Goal: Task Accomplishment & Management: Use online tool/utility

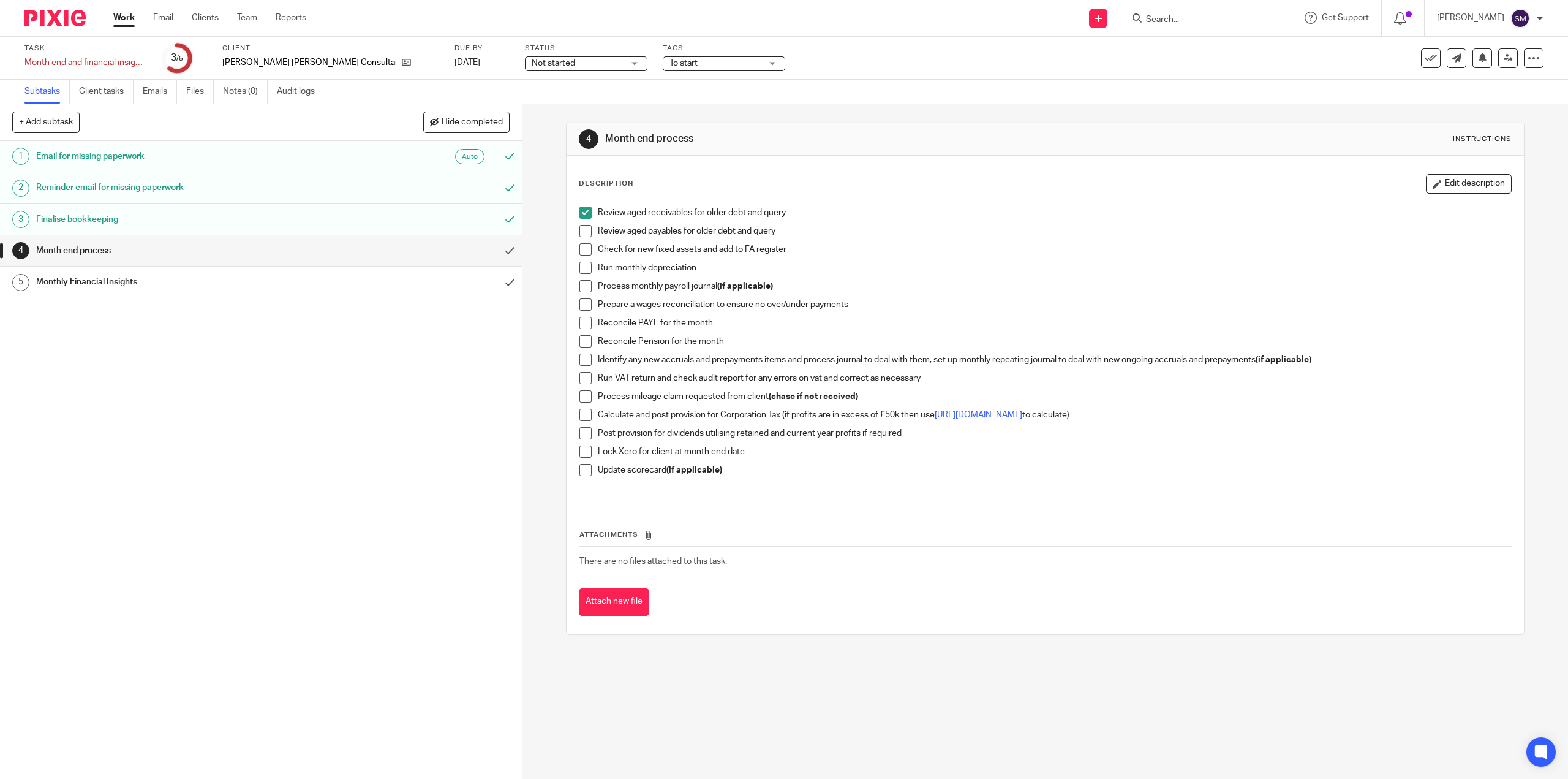
click at [583, 234] on span at bounding box center [585, 230] width 12 height 12
click at [587, 253] on span at bounding box center [585, 249] width 12 height 12
click at [584, 269] on span at bounding box center [585, 268] width 12 height 12
click at [581, 288] on span at bounding box center [585, 286] width 12 height 12
click at [582, 303] on span at bounding box center [585, 304] width 12 height 12
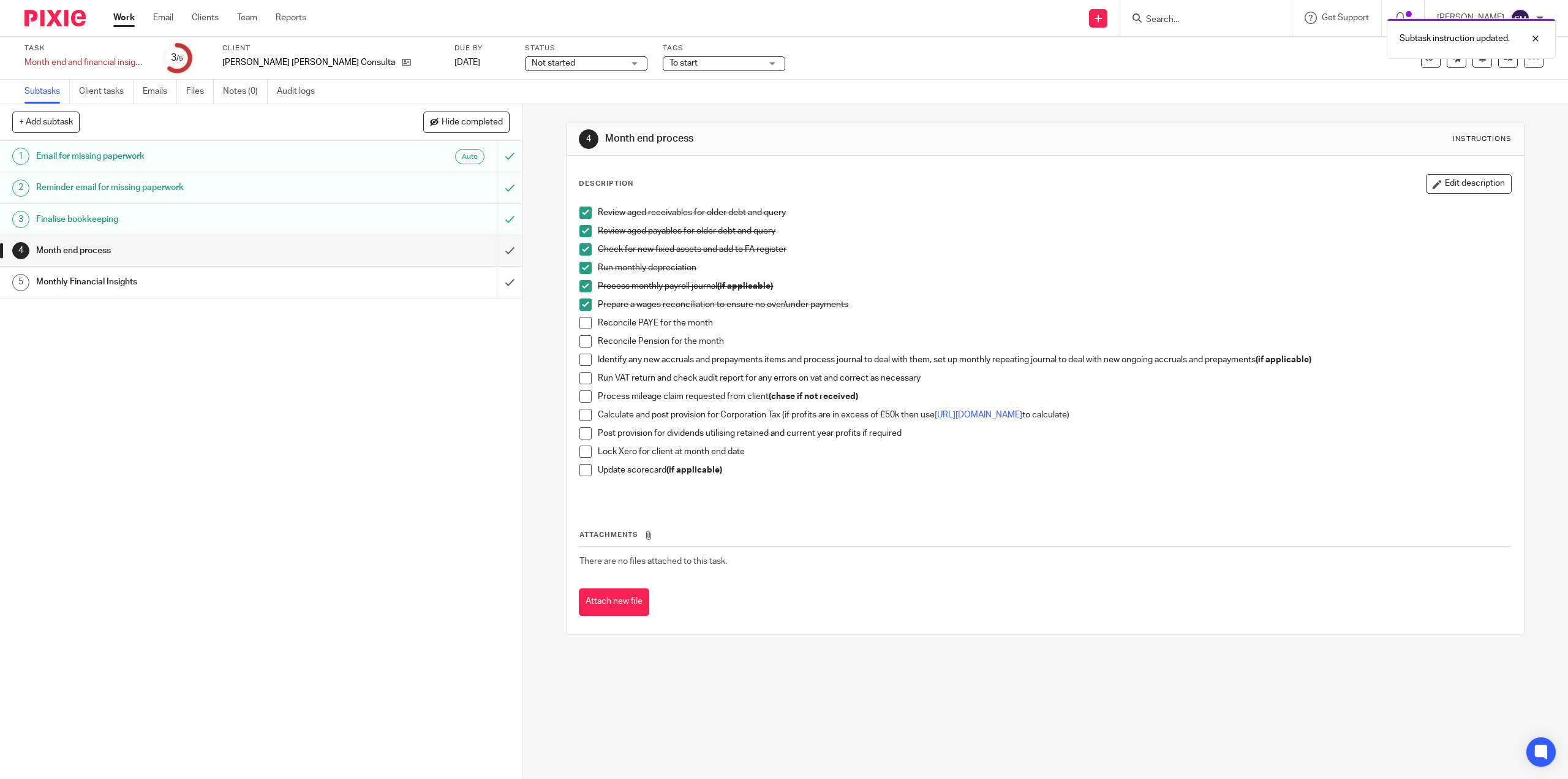
click at [582, 323] on span at bounding box center [585, 323] width 12 height 12
click at [584, 341] on span at bounding box center [585, 341] width 12 height 12
click at [583, 364] on span at bounding box center [585, 359] width 12 height 12
click at [585, 395] on span at bounding box center [585, 396] width 12 height 12
click at [585, 381] on span at bounding box center [585, 377] width 12 height 12
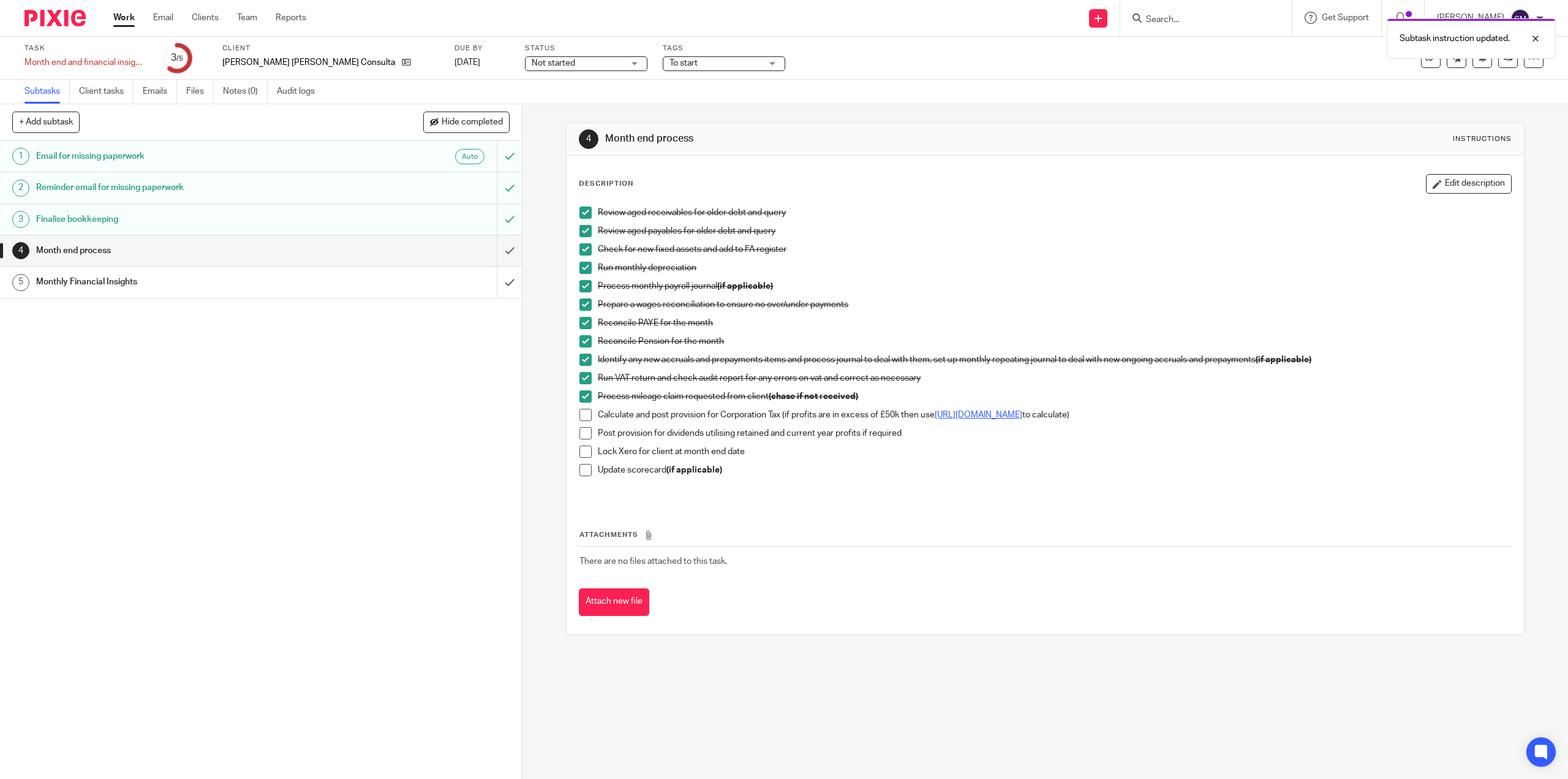
click at [1022, 417] on link "https://www.tax.service.gov.uk/marginal-relief-calculator/accounting-period" at bounding box center [978, 415] width 87 height 8
click at [581, 423] on li "Calculate and post provision for Corporation Tax (if profits are in excess of £…" at bounding box center [1045, 418] width 931 height 18
click at [575, 416] on div "Review aged receivables for older debt and query Review aged payables for older…" at bounding box center [1045, 352] width 943 height 303
click at [579, 416] on span at bounding box center [585, 415] width 12 height 12
click at [582, 432] on span at bounding box center [585, 433] width 12 height 12
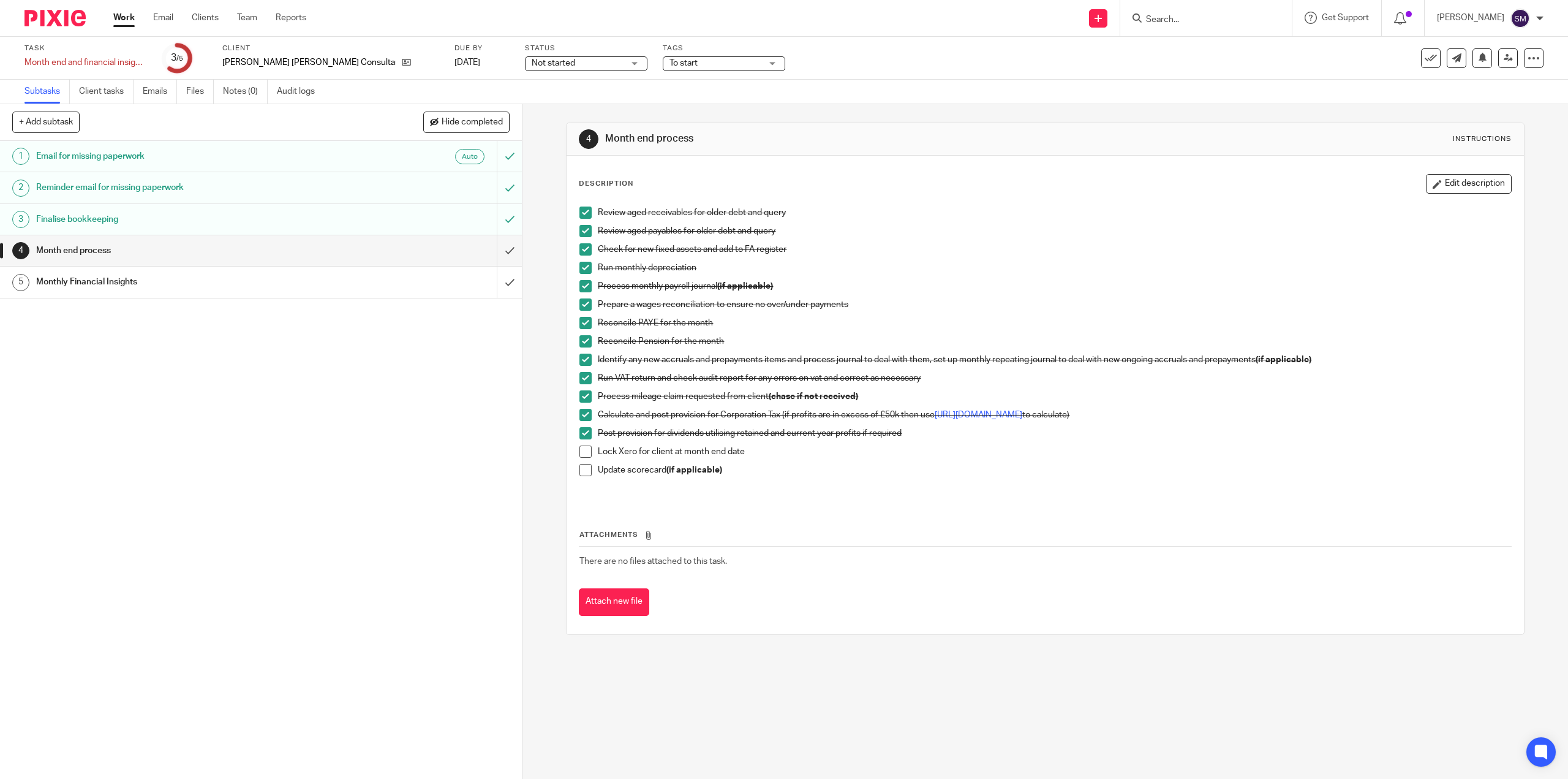
click at [581, 455] on span at bounding box center [585, 451] width 12 height 12
click at [581, 475] on span at bounding box center [585, 470] width 12 height 12
drag, startPoint x: 497, startPoint y: 250, endPoint x: 529, endPoint y: 253, distance: 32.1
click at [497, 250] on input "submit" at bounding box center [261, 250] width 522 height 31
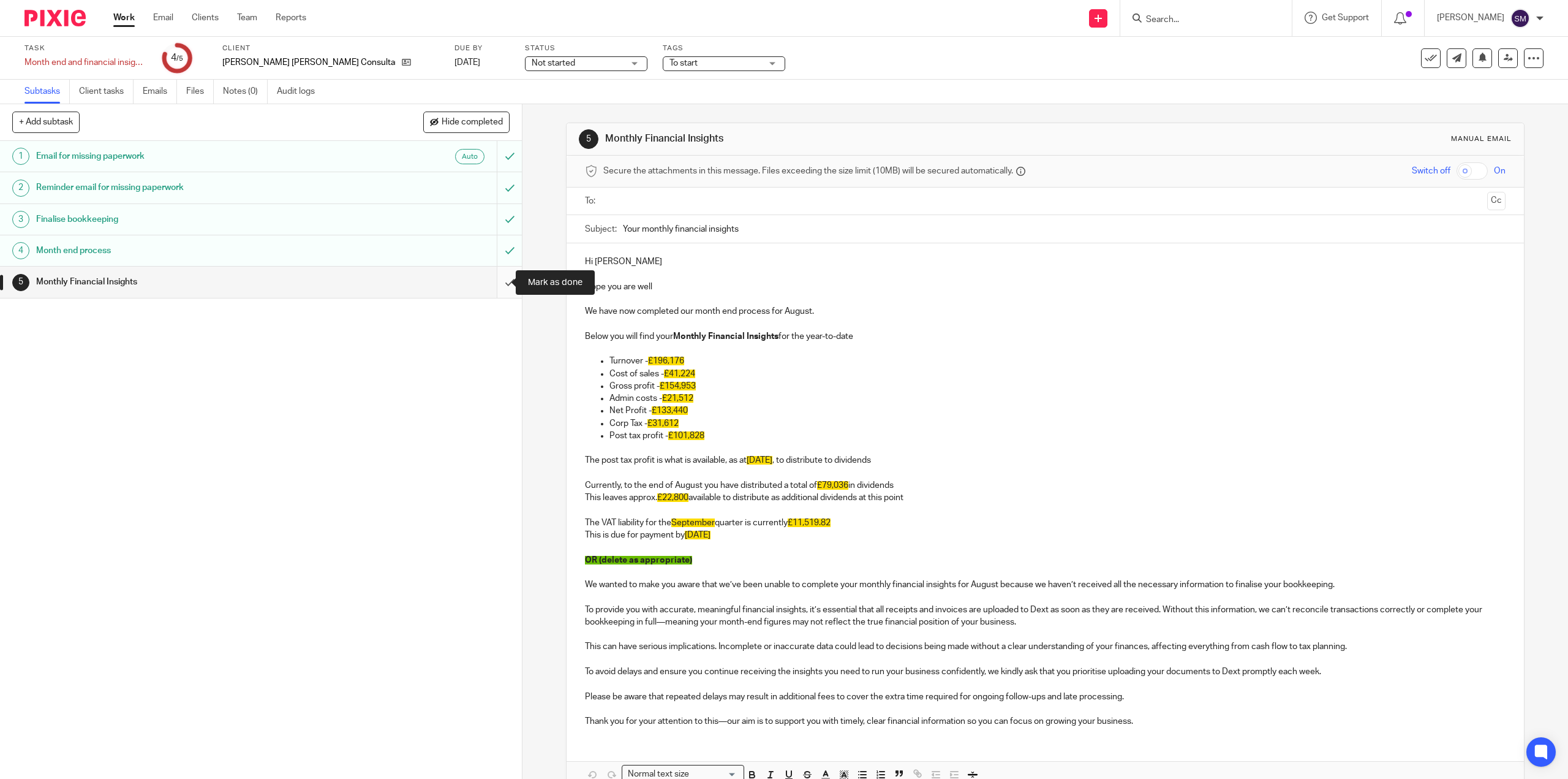
click at [504, 286] on input "submit" at bounding box center [261, 282] width 522 height 31
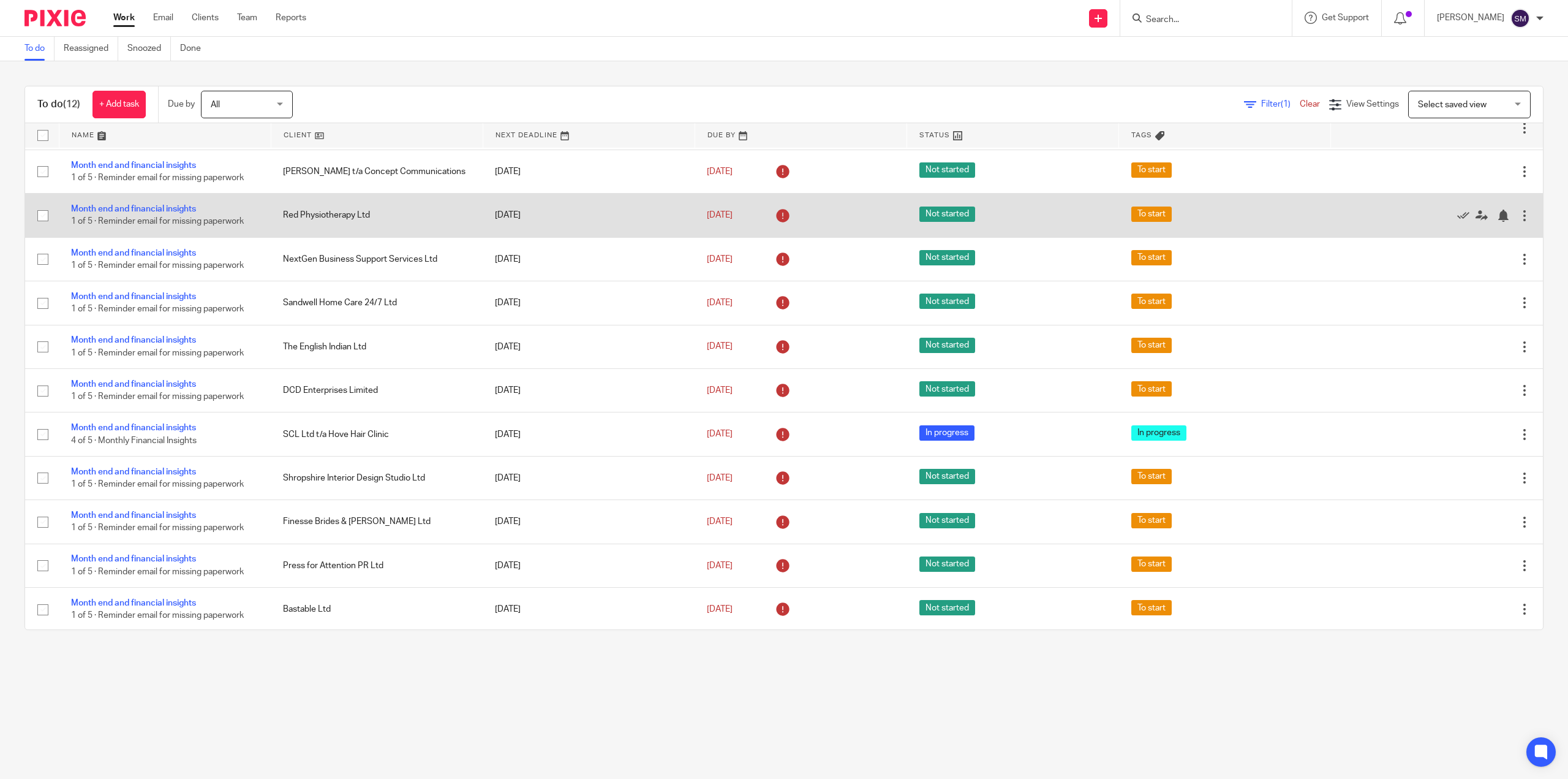
scroll to position [43, 0]
